Goal: Task Accomplishment & Management: Use online tool/utility

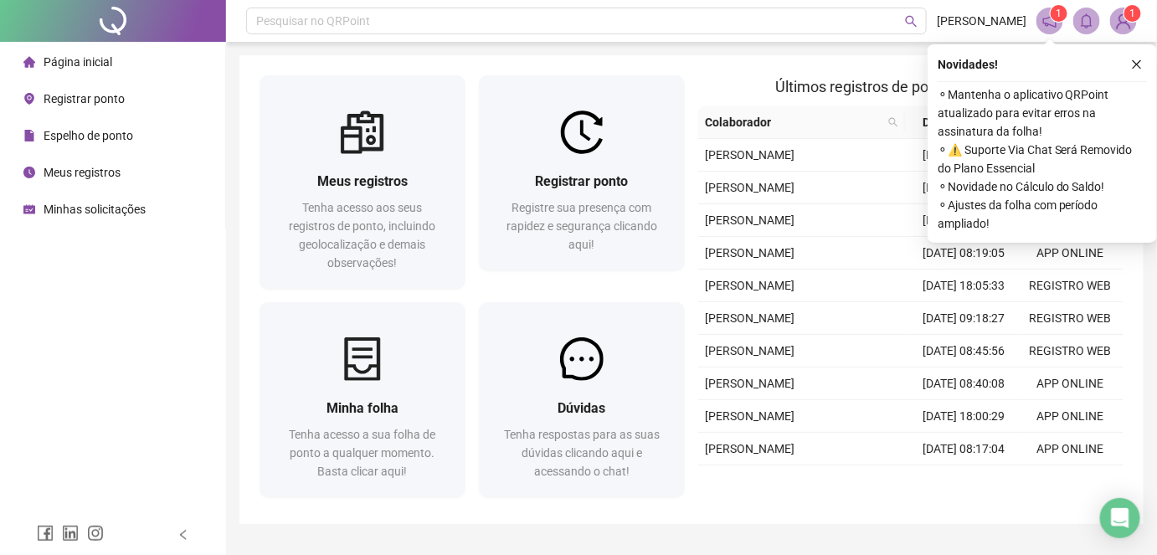
click at [105, 105] on span "Registrar ponto" at bounding box center [84, 98] width 81 height 13
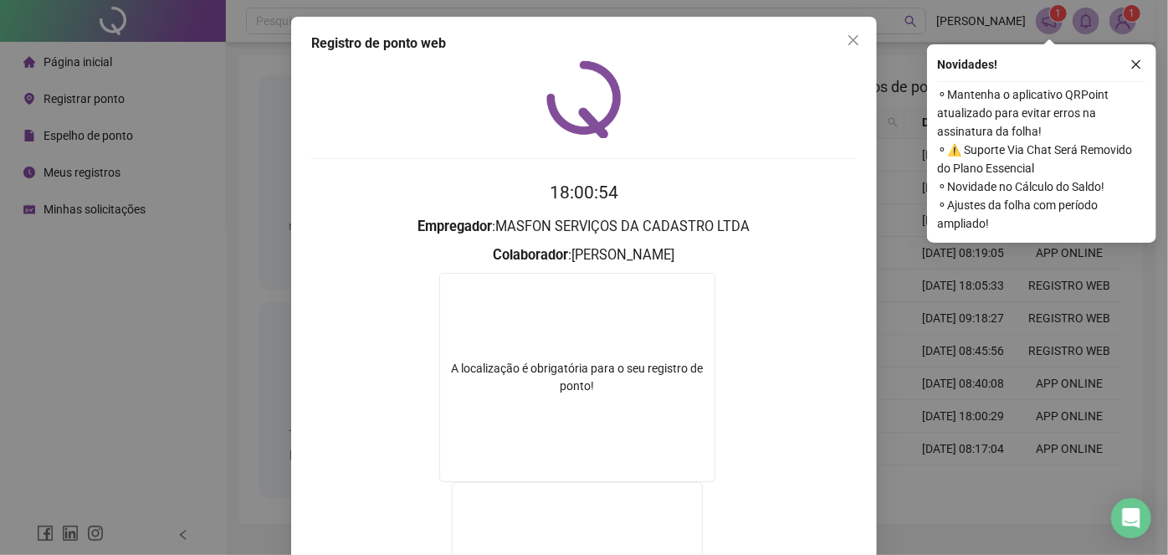
scroll to position [228, 0]
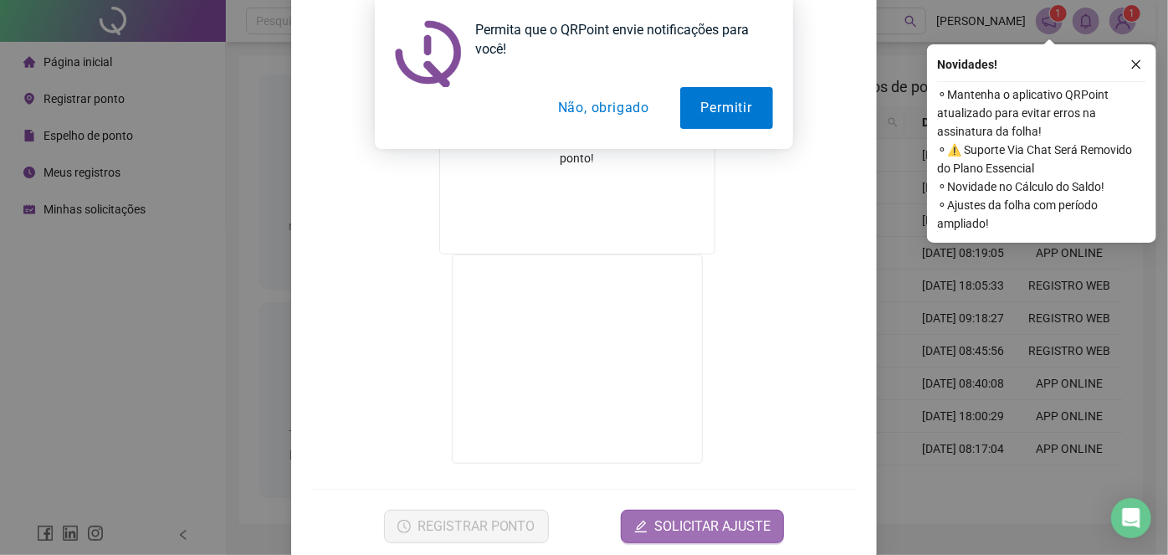
click at [697, 520] on span "SOLICITAR AJUSTE" at bounding box center [713, 526] width 116 height 20
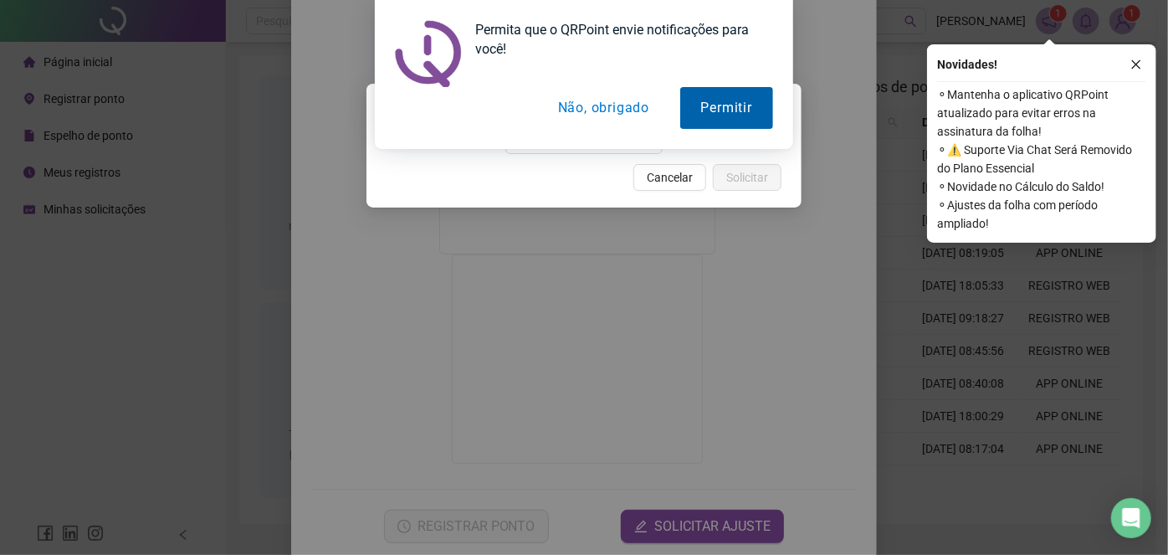
click at [719, 126] on button "Permitir" at bounding box center [726, 108] width 93 height 42
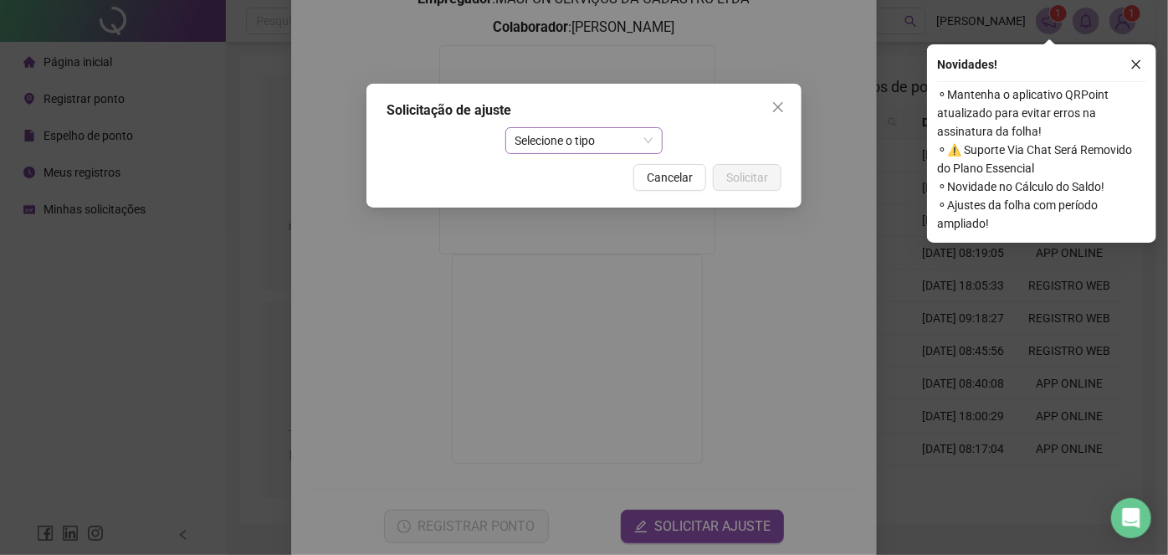
click at [598, 139] on span "Selecione o tipo" at bounding box center [585, 140] width 138 height 25
click at [777, 105] on icon "close" at bounding box center [778, 107] width 10 height 10
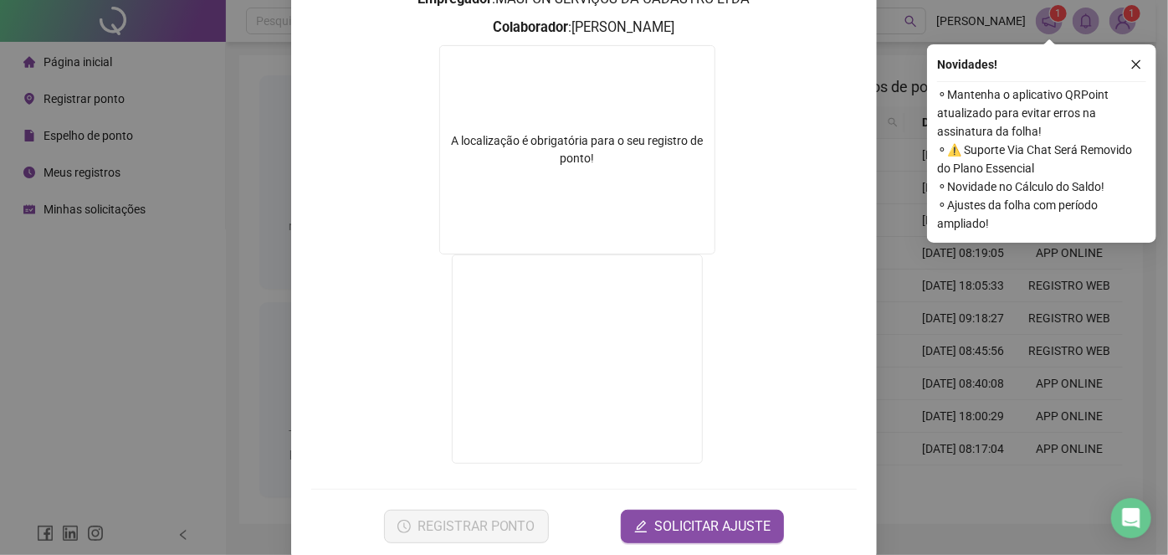
click at [413, 501] on form "18:01:05 Empregador : MASFON SERVIÇOS DA CADASTRO LTDA Colaborador : [PERSON_NA…" at bounding box center [584, 246] width 546 height 591
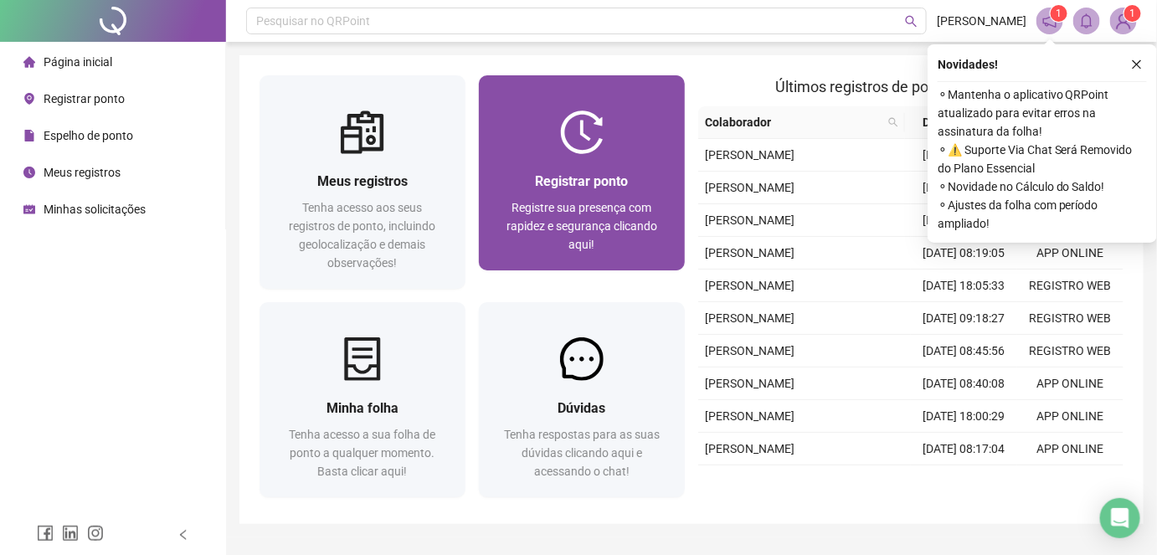
click at [619, 174] on span "Registrar ponto" at bounding box center [582, 181] width 93 height 16
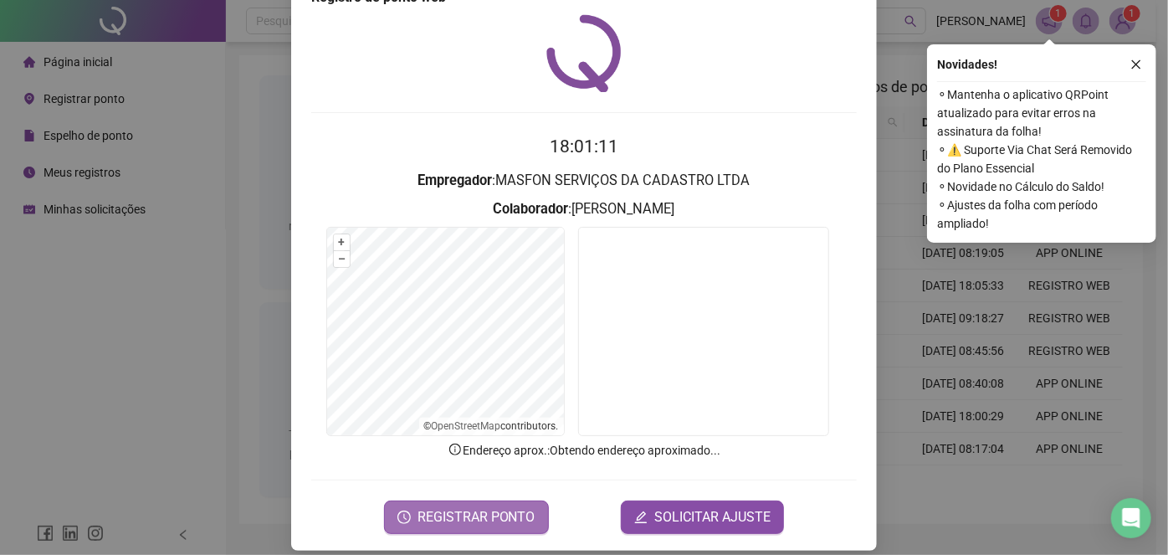
scroll to position [60, 0]
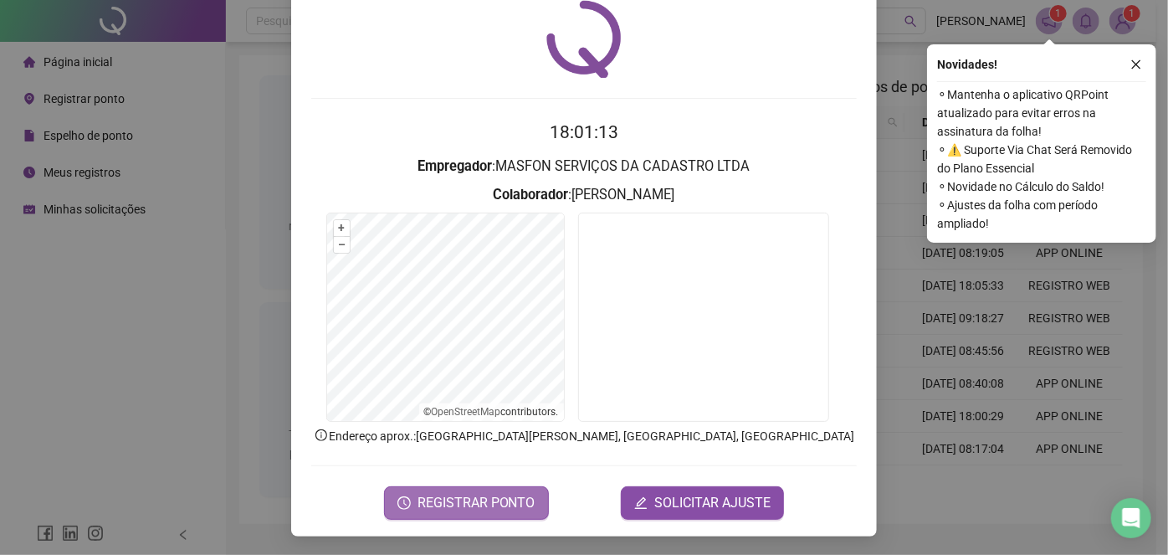
click at [454, 493] on span "REGISTRAR PONTO" at bounding box center [477, 503] width 118 height 20
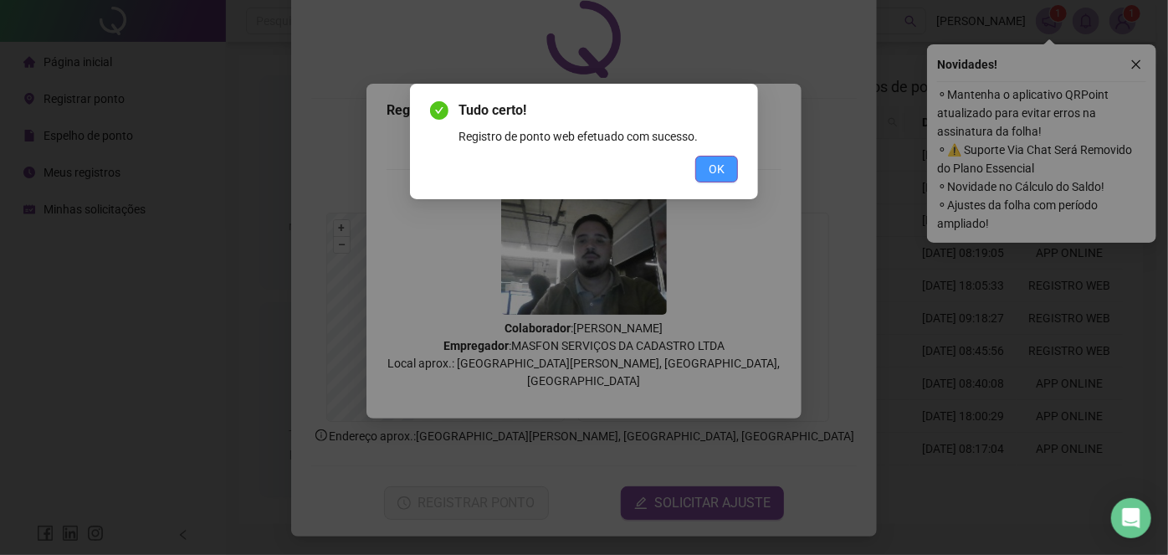
click at [714, 170] on span "OK" at bounding box center [717, 169] width 16 height 18
